Goal: Information Seeking & Learning: Learn about a topic

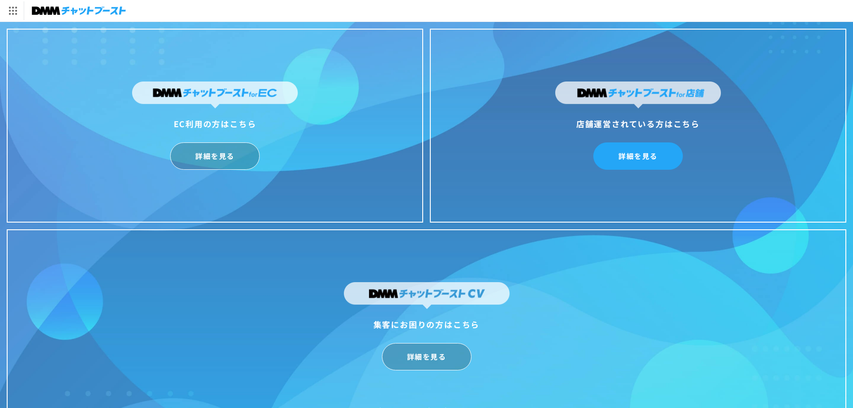
click at [650, 157] on link "詳細を見る" at bounding box center [638, 155] width 90 height 27
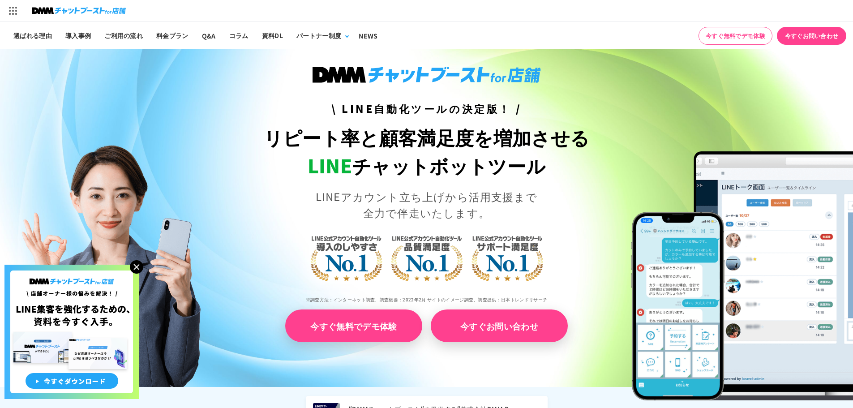
click at [355, 328] on link "今すぐ無料でデモ体験" at bounding box center [353, 325] width 137 height 33
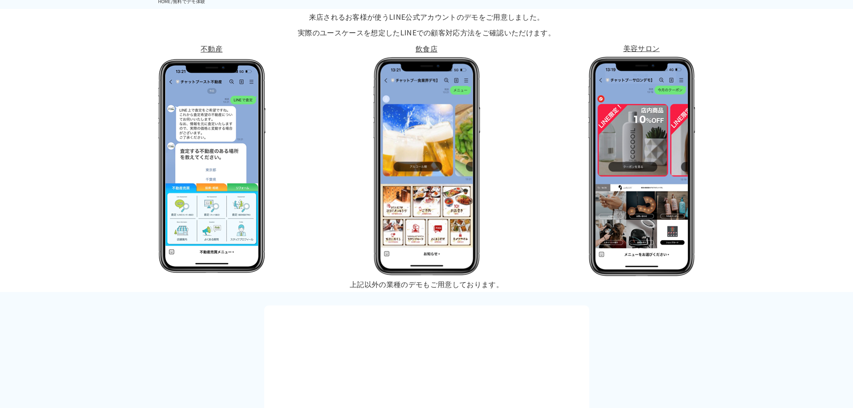
scroll to position [134, 0]
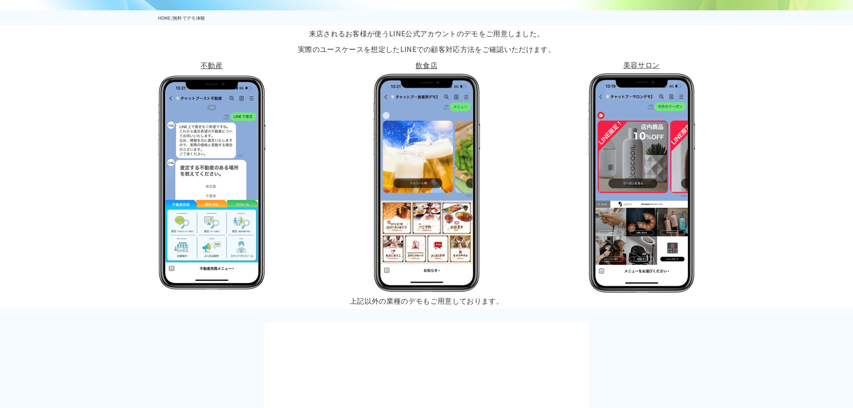
click at [401, 208] on img at bounding box center [426, 182] width 107 height 219
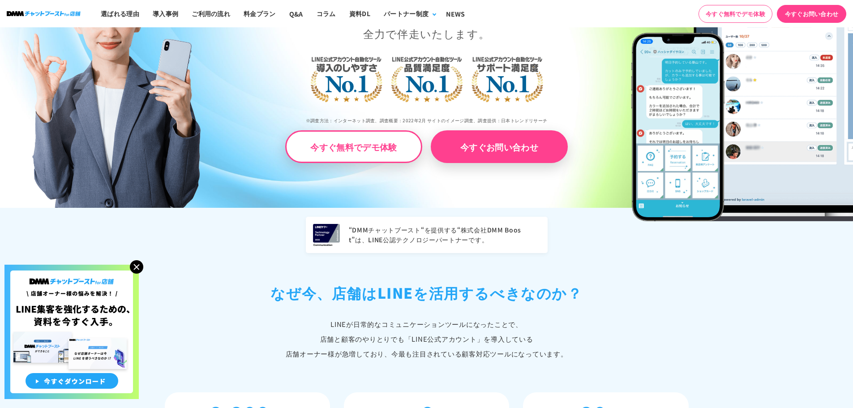
scroll to position [358, 0]
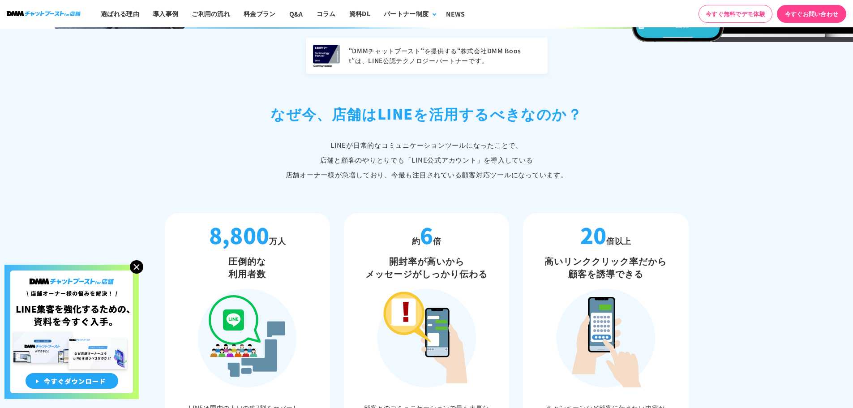
click at [137, 264] on img at bounding box center [136, 266] width 13 height 13
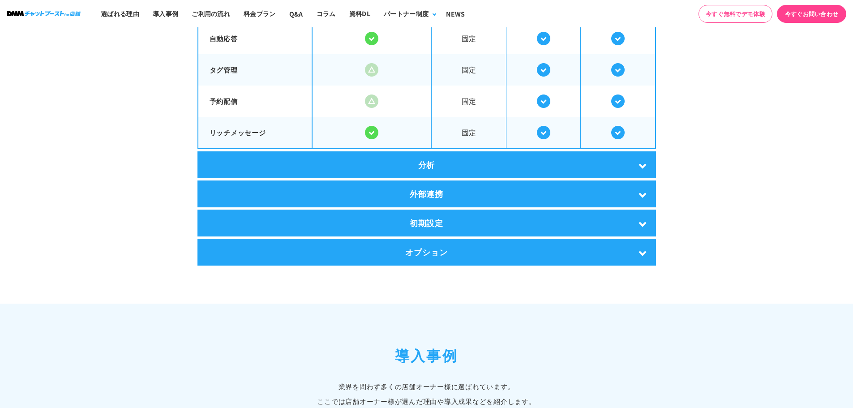
scroll to position [1612, 0]
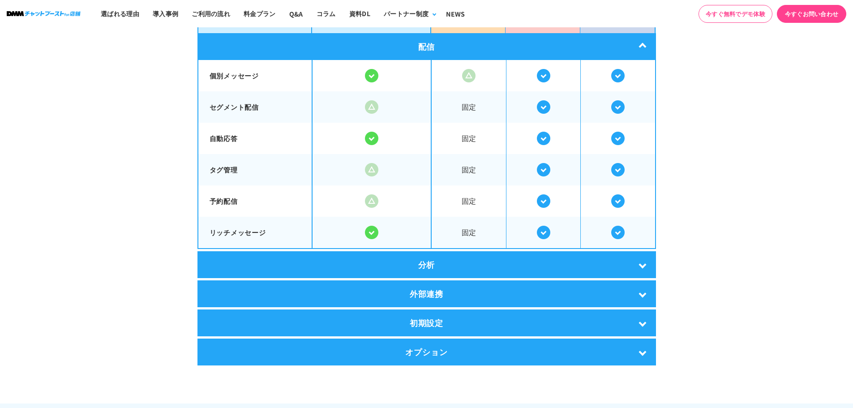
click at [408, 261] on div "分析" at bounding box center [426, 264] width 459 height 27
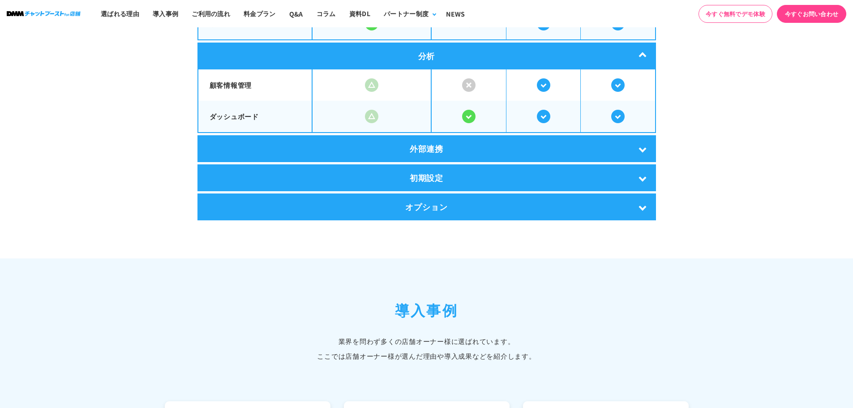
scroll to position [1881, 0]
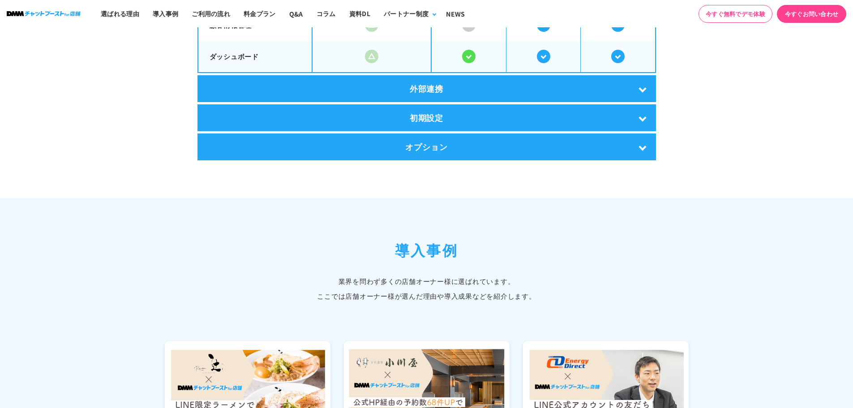
click at [422, 87] on div "外部連携" at bounding box center [426, 88] width 459 height 27
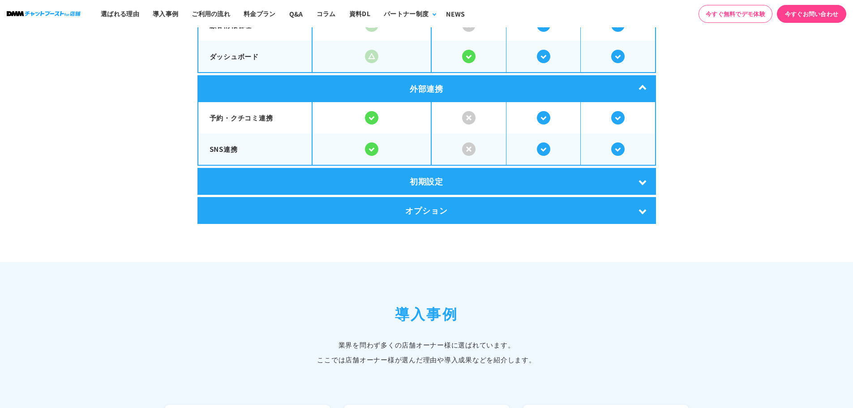
click at [418, 174] on div "初期設定" at bounding box center [426, 181] width 459 height 27
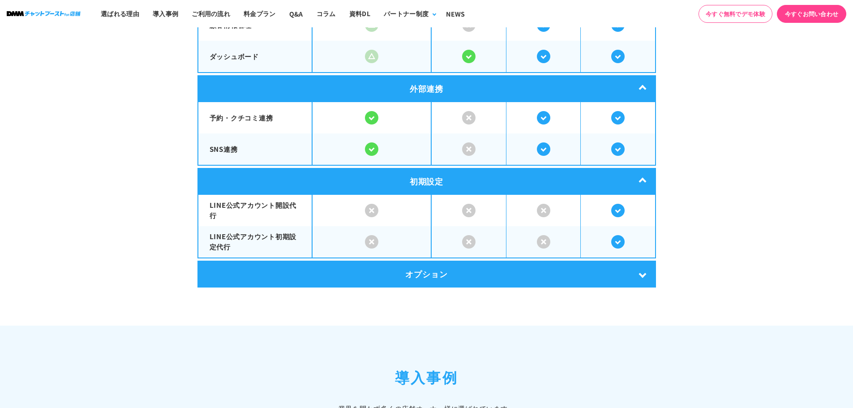
click at [422, 263] on div "オプション" at bounding box center [426, 274] width 459 height 27
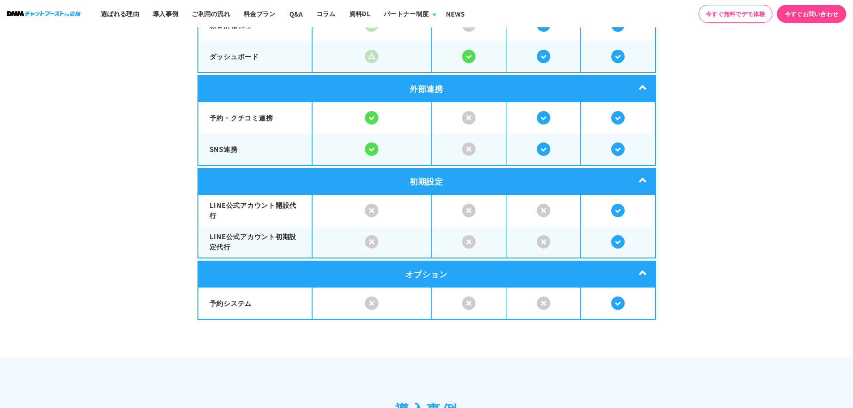
click at [421, 272] on div "オプション" at bounding box center [426, 274] width 459 height 27
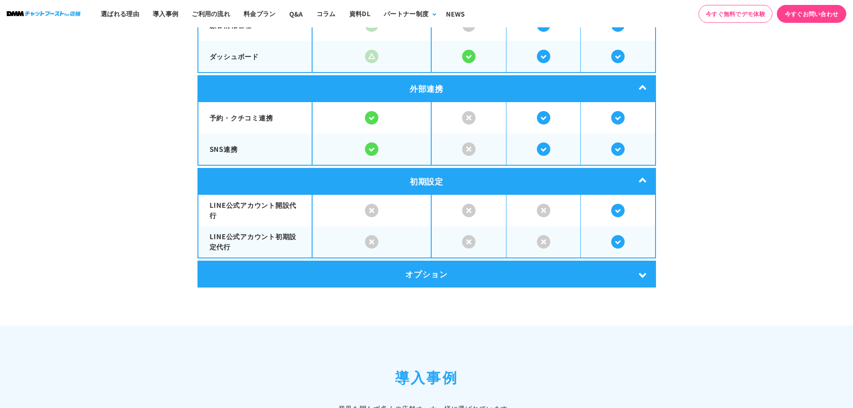
click at [432, 190] on div "初期設定" at bounding box center [426, 181] width 459 height 27
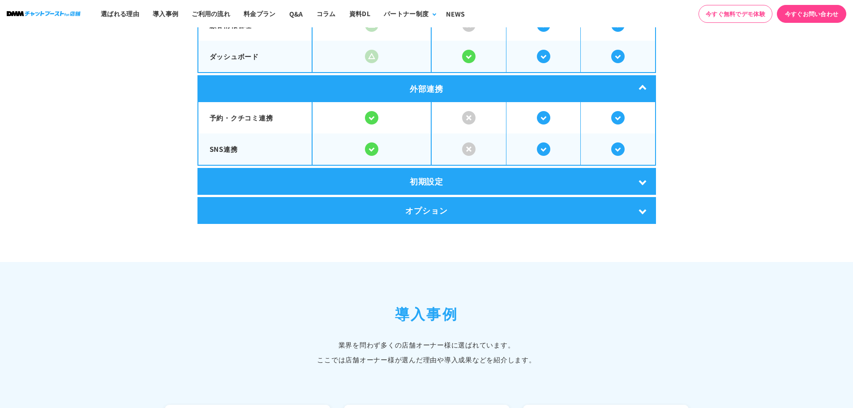
click at [436, 88] on div "外部連携" at bounding box center [426, 88] width 459 height 27
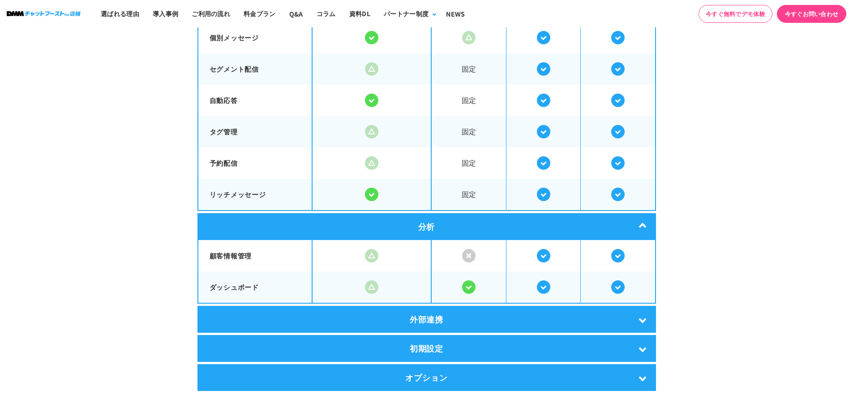
scroll to position [1702, 0]
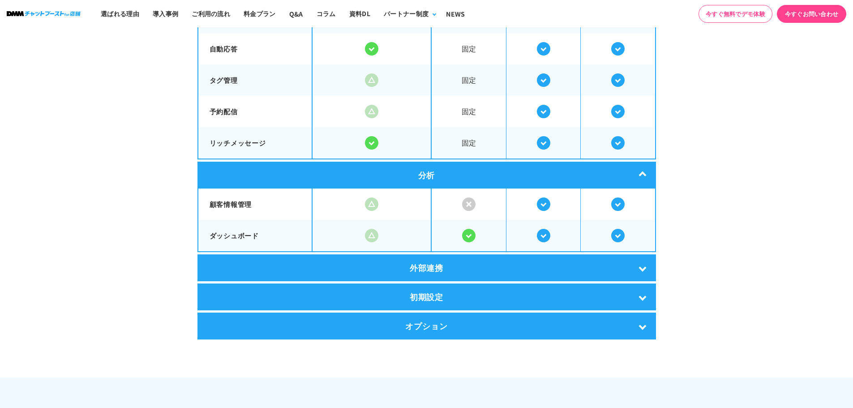
click at [425, 181] on div "分析" at bounding box center [426, 175] width 459 height 27
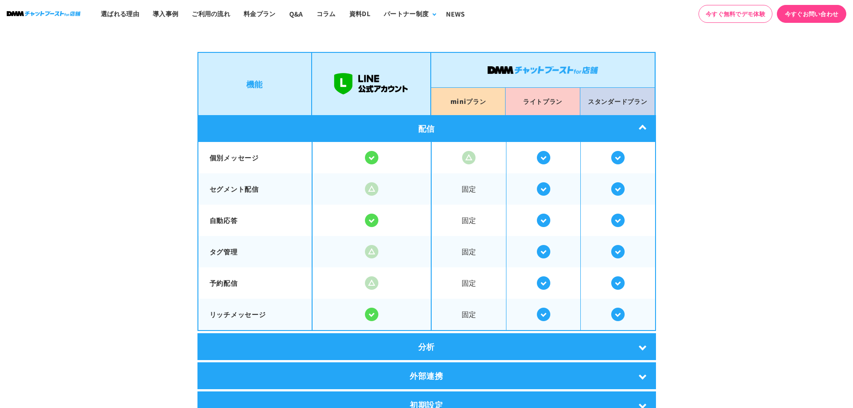
scroll to position [1478, 0]
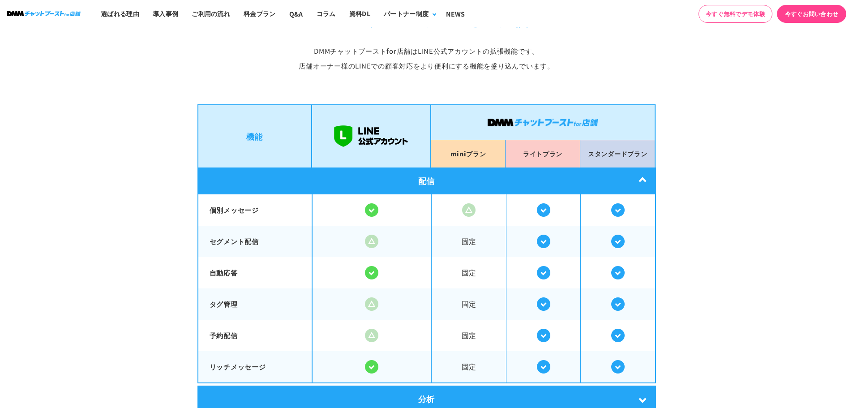
click at [422, 175] on div "配信" at bounding box center [426, 180] width 459 height 27
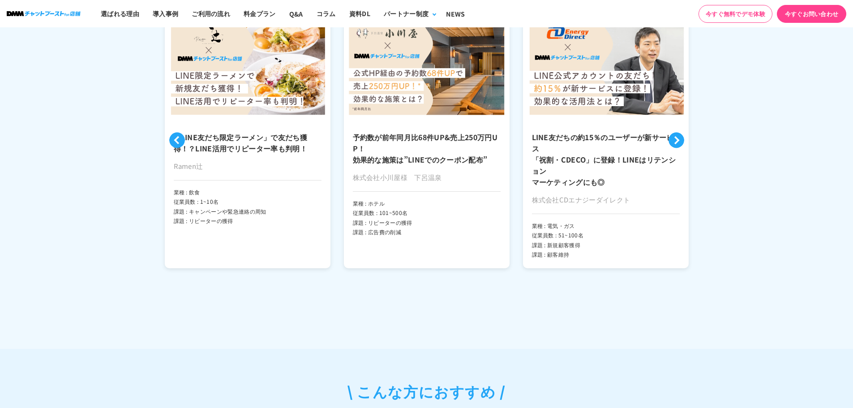
scroll to position [2015, 0]
